Goal: Transaction & Acquisition: Purchase product/service

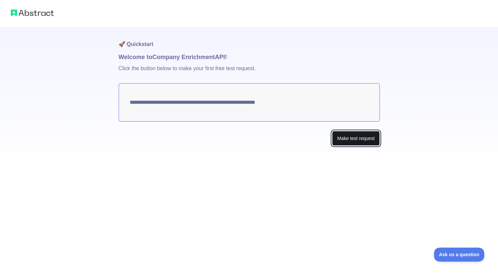
click at [357, 138] on button "Make test request" at bounding box center [355, 138] width 47 height 15
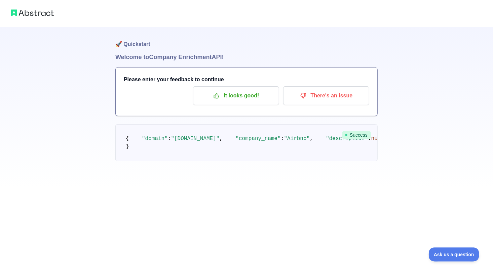
click at [146, 44] on h1 "🚀 Quickstart" at bounding box center [246, 40] width 262 height 26
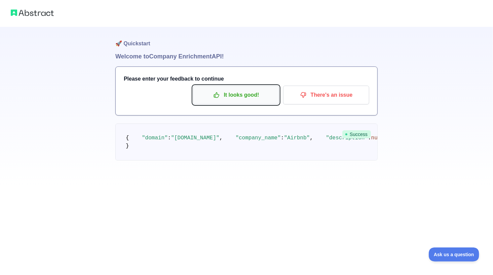
click at [253, 89] on p "It looks good!" at bounding box center [236, 94] width 76 height 11
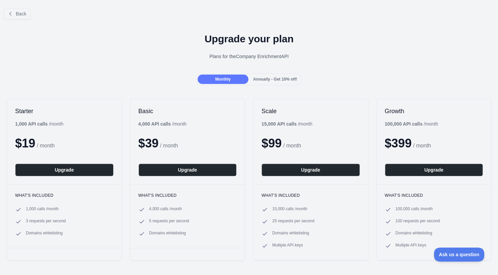
click at [257, 82] on div "Annually - Get 10% off!" at bounding box center [275, 79] width 51 height 9
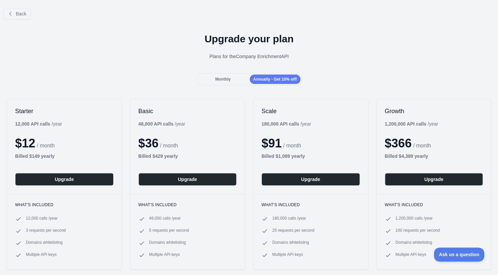
click at [228, 77] on span "Monthly" at bounding box center [222, 79] width 15 height 5
